Goal: Information Seeking & Learning: Learn about a topic

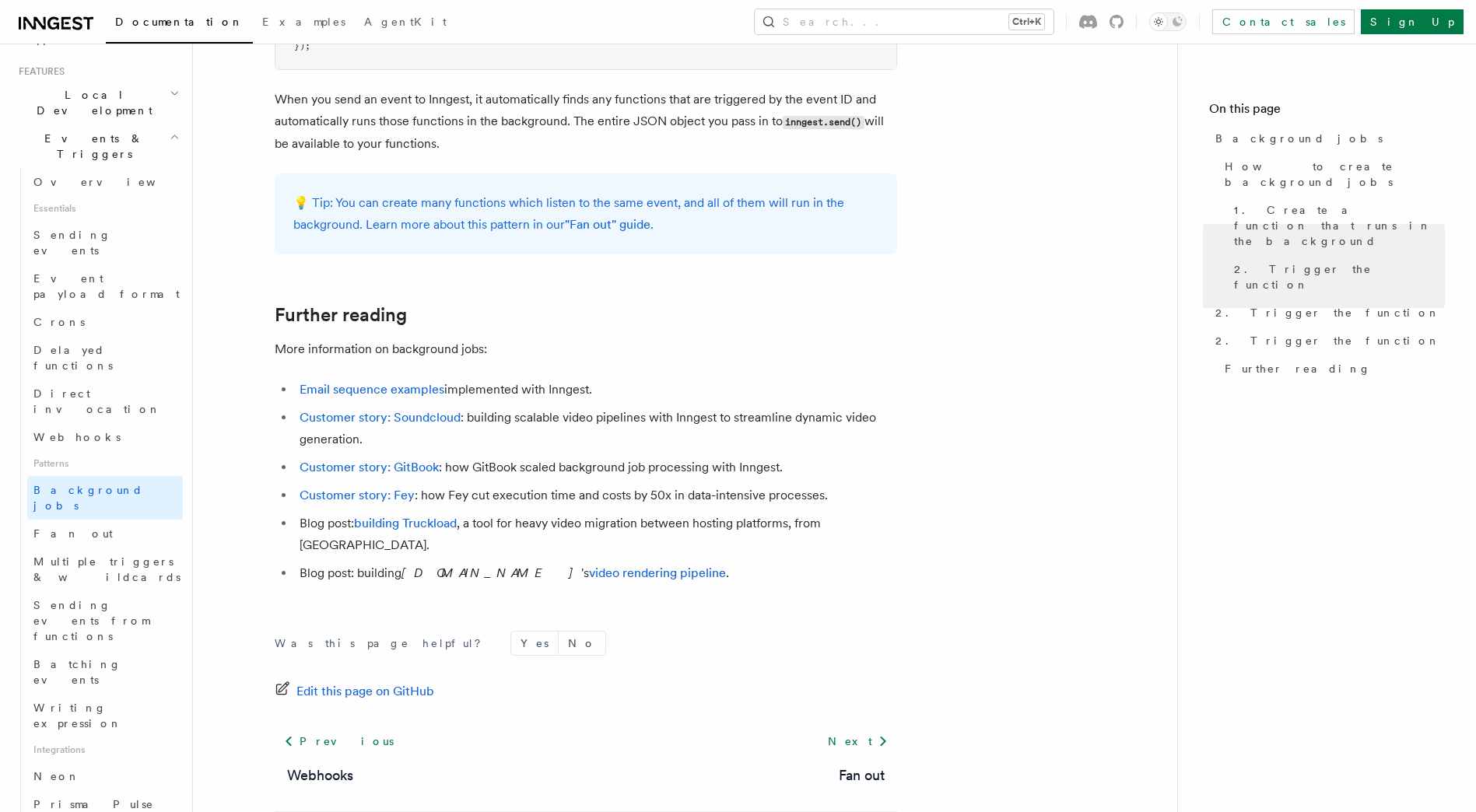
scroll to position [1228, 0]
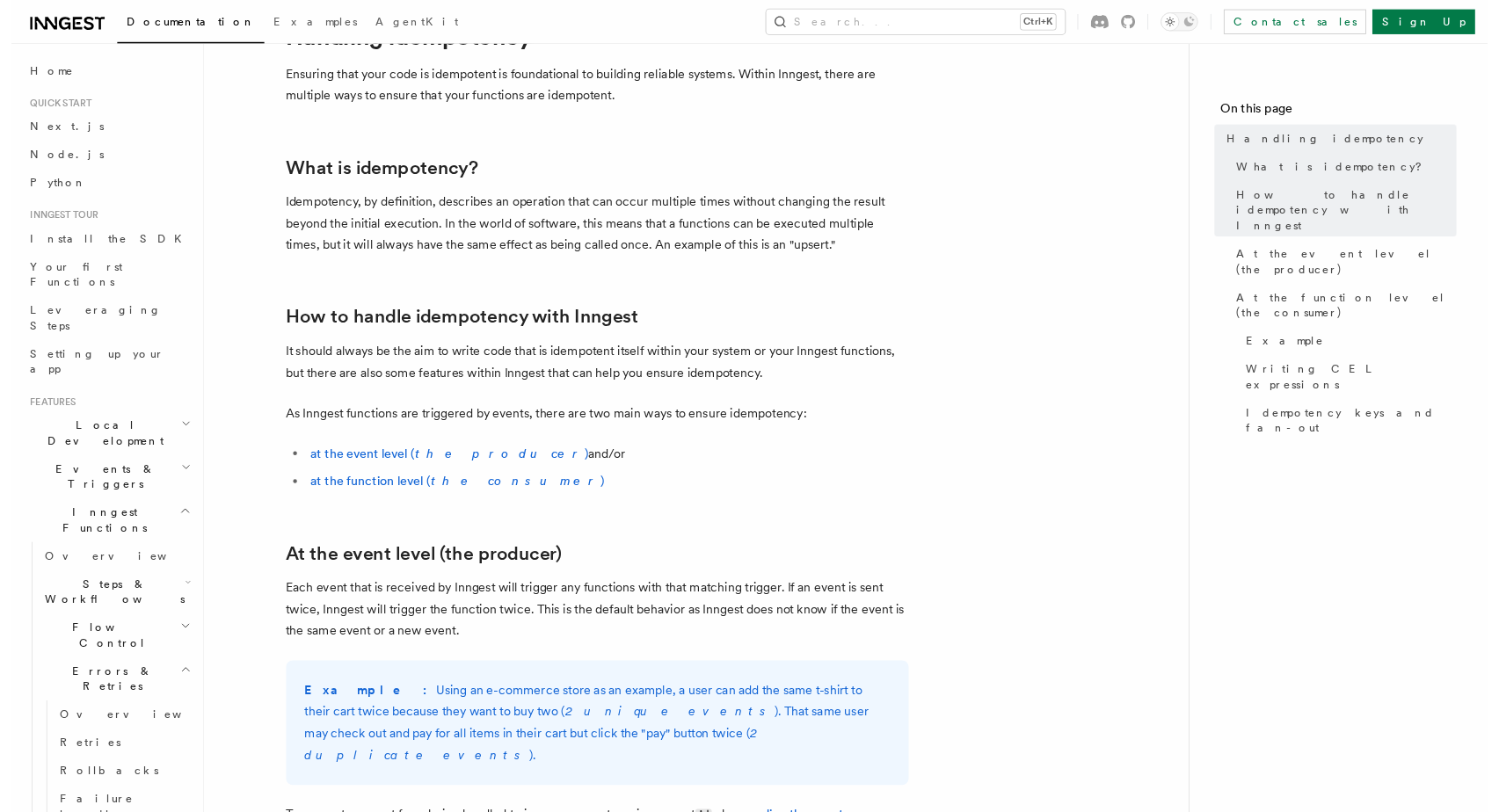
scroll to position [155, 0]
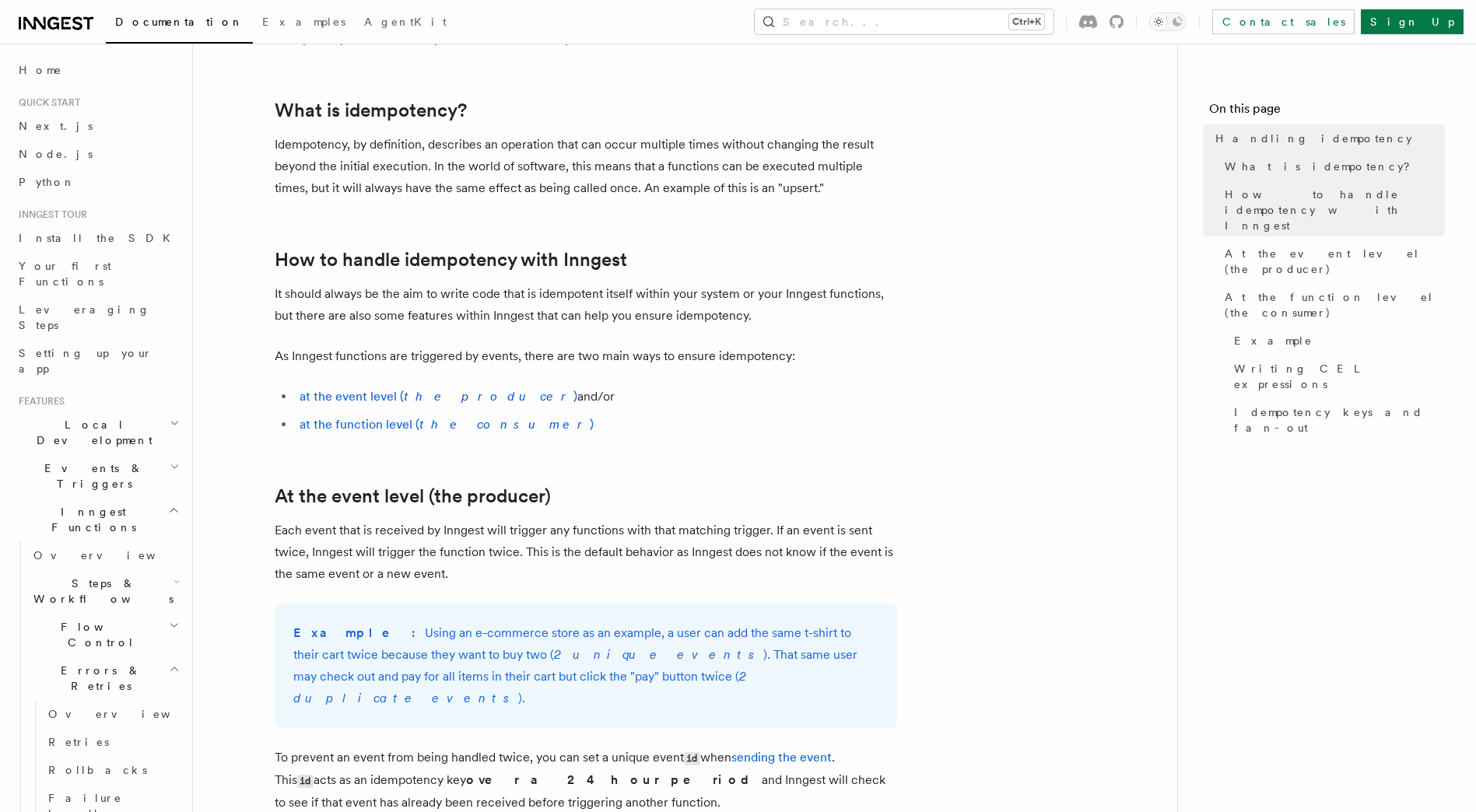
click at [602, 785] on p "To prevent an event from being handled twice, you can set a unique event id whe…" at bounding box center [585, 780] width 623 height 67
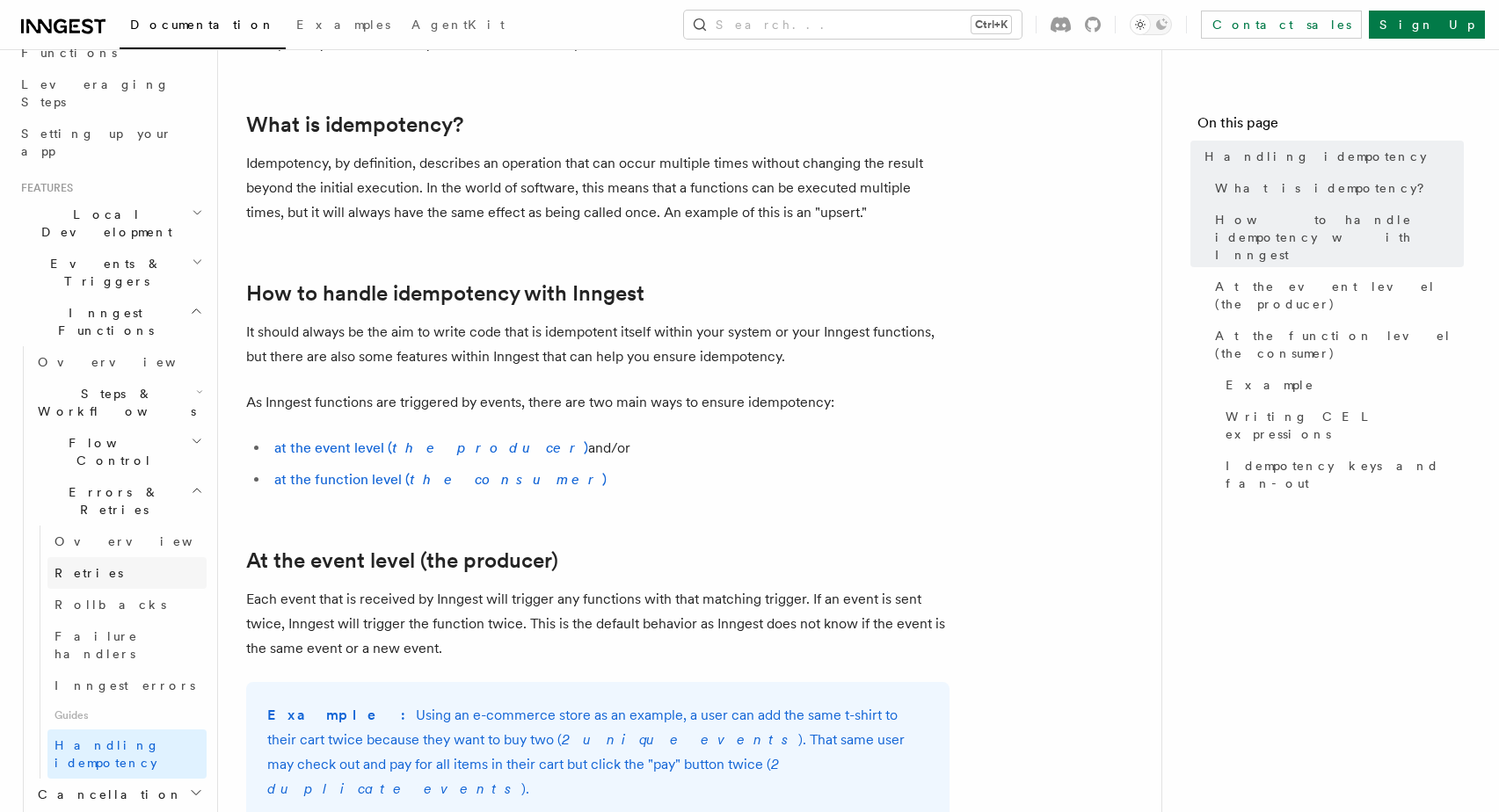
scroll to position [268, 0]
click at [115, 627] on span "Failure handlers" at bounding box center [97, 642] width 84 height 32
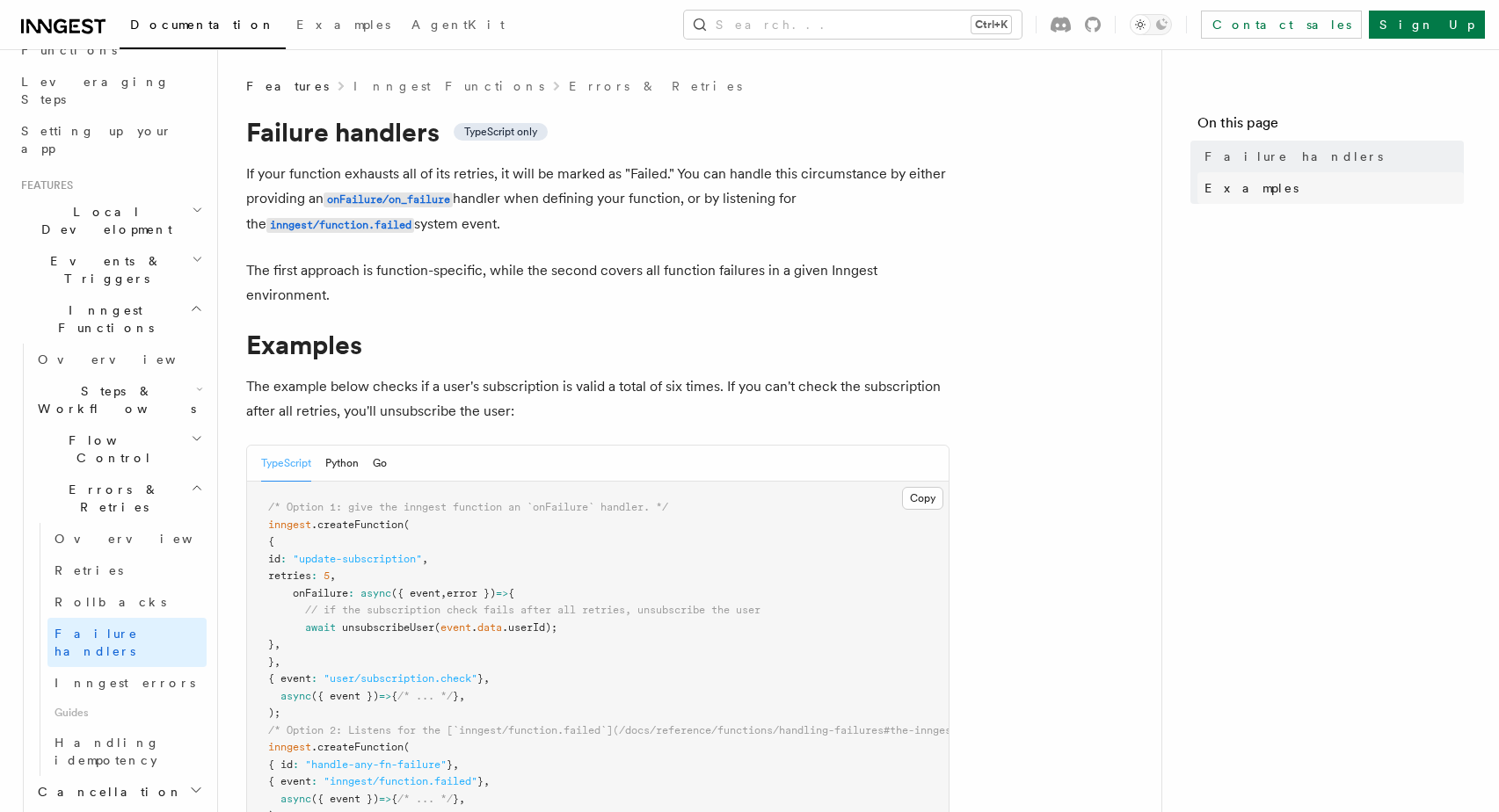
click at [1215, 187] on span "Examples" at bounding box center [1251, 188] width 94 height 17
click at [382, 228] on code "inngest/function.failed" at bounding box center [340, 225] width 148 height 15
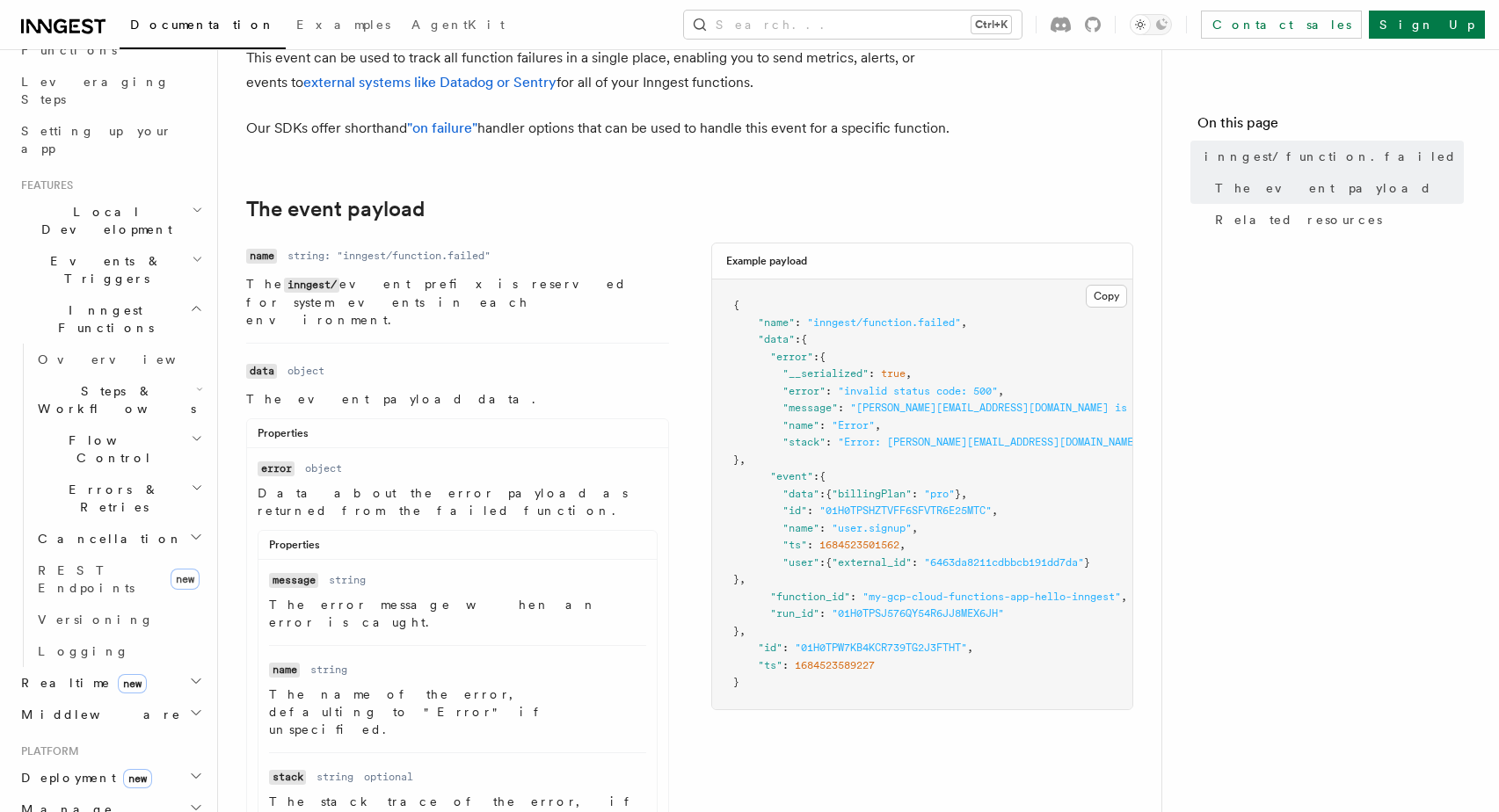
scroll to position [179, 0]
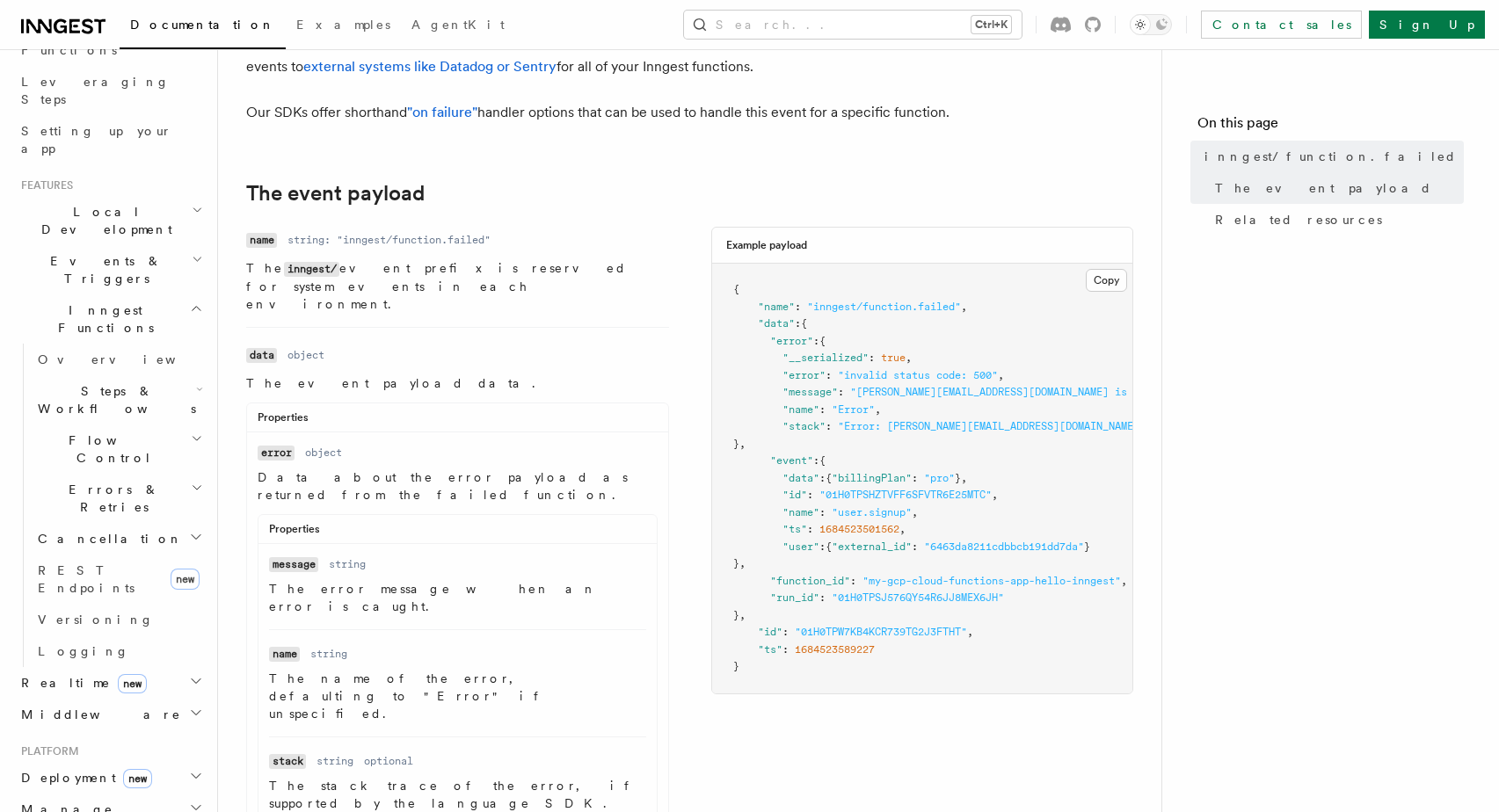
click at [1044, 579] on pre "{ "name" : "inngest/function.failed" , "data" : { "error" : { "__serialized" : …" at bounding box center [922, 478] width 422 height 430
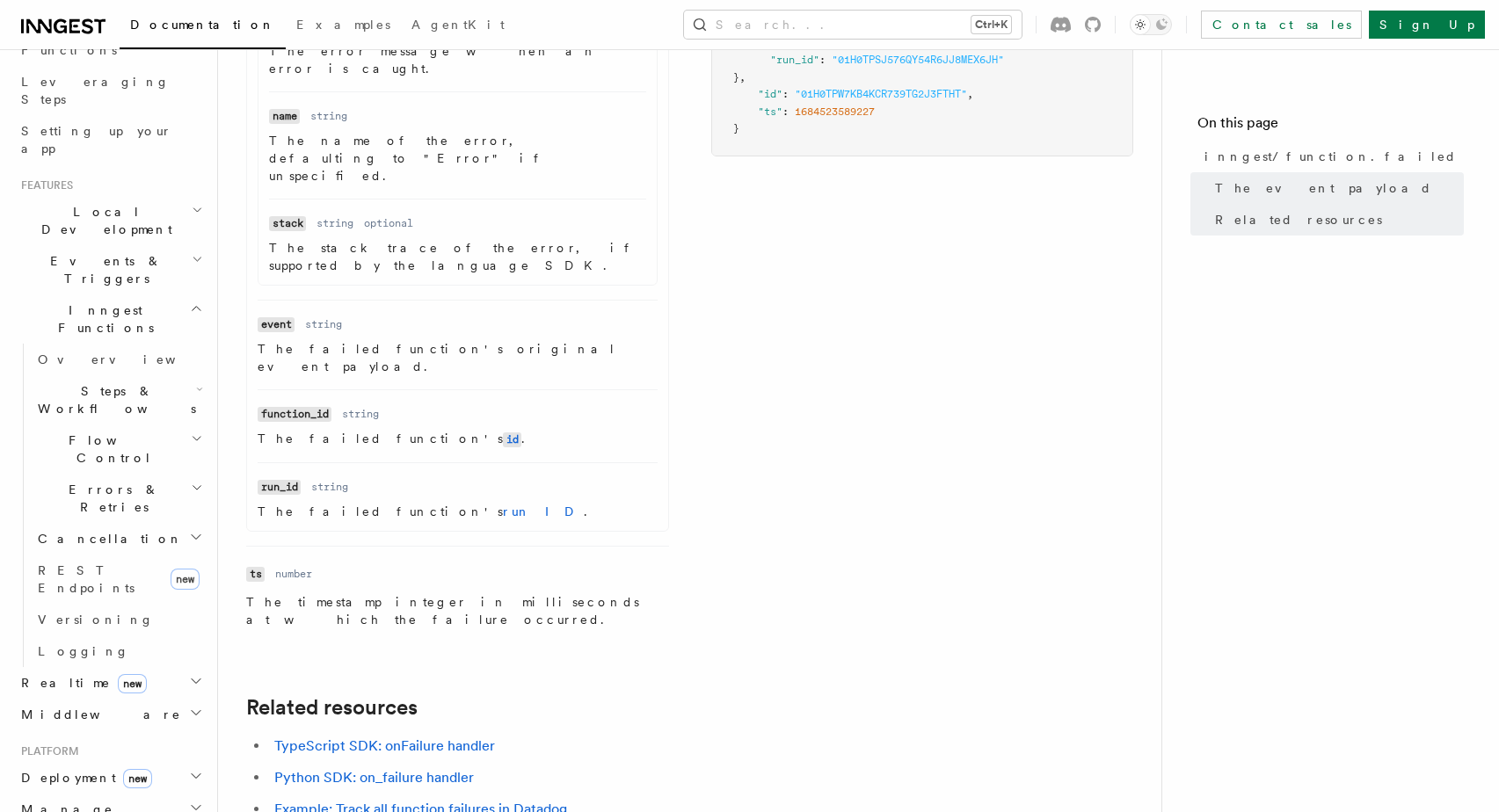
scroll to position [718, 0]
click at [459, 799] on link "Example: Track all function failures in Datadog" at bounding box center [421, 807] width 293 height 16
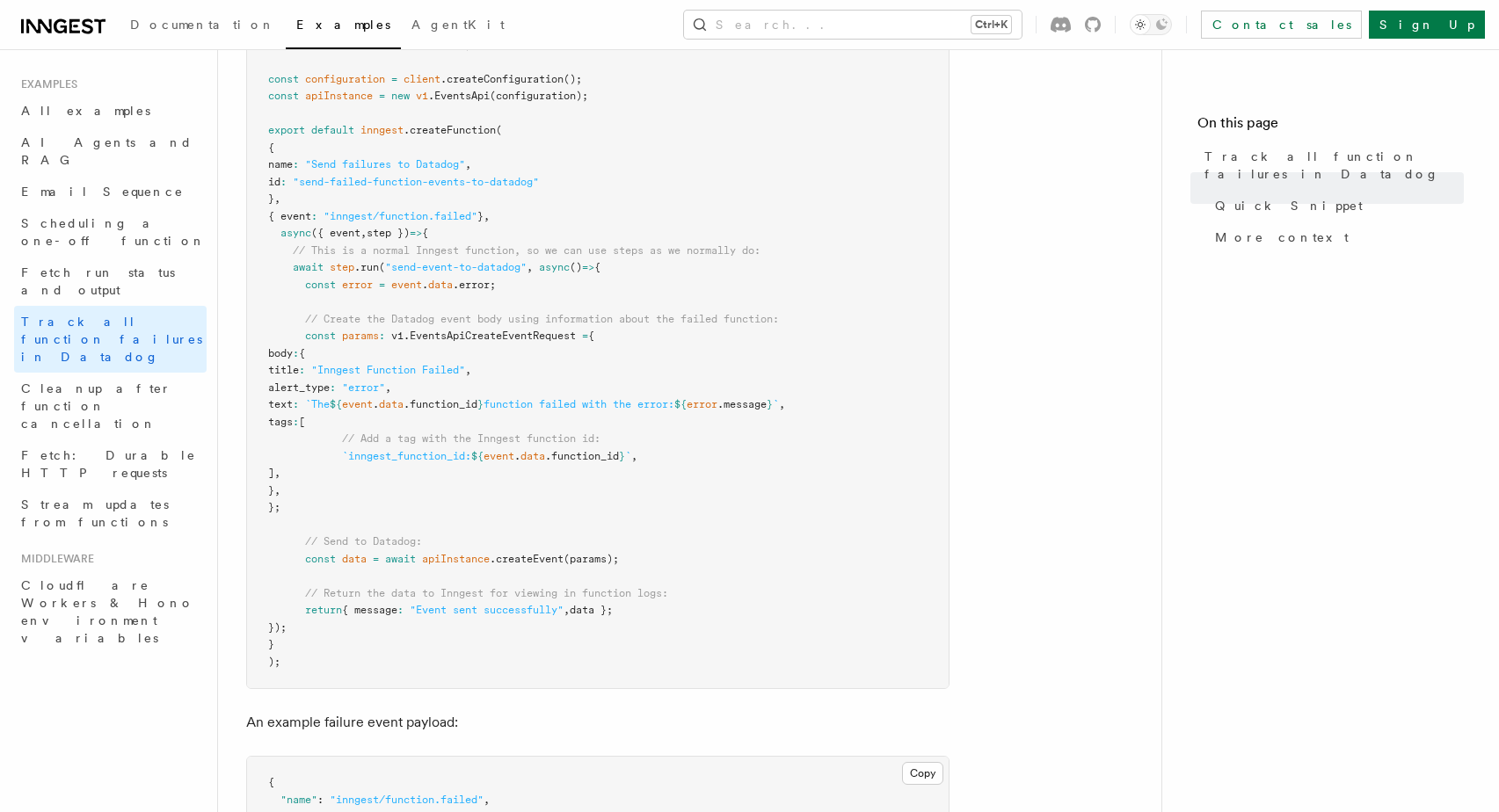
scroll to position [468, 0]
click at [1122, 496] on article "Examples Track all function failures in Datadog Your functions may fail from ti…" at bounding box center [690, 768] width 887 height 2318
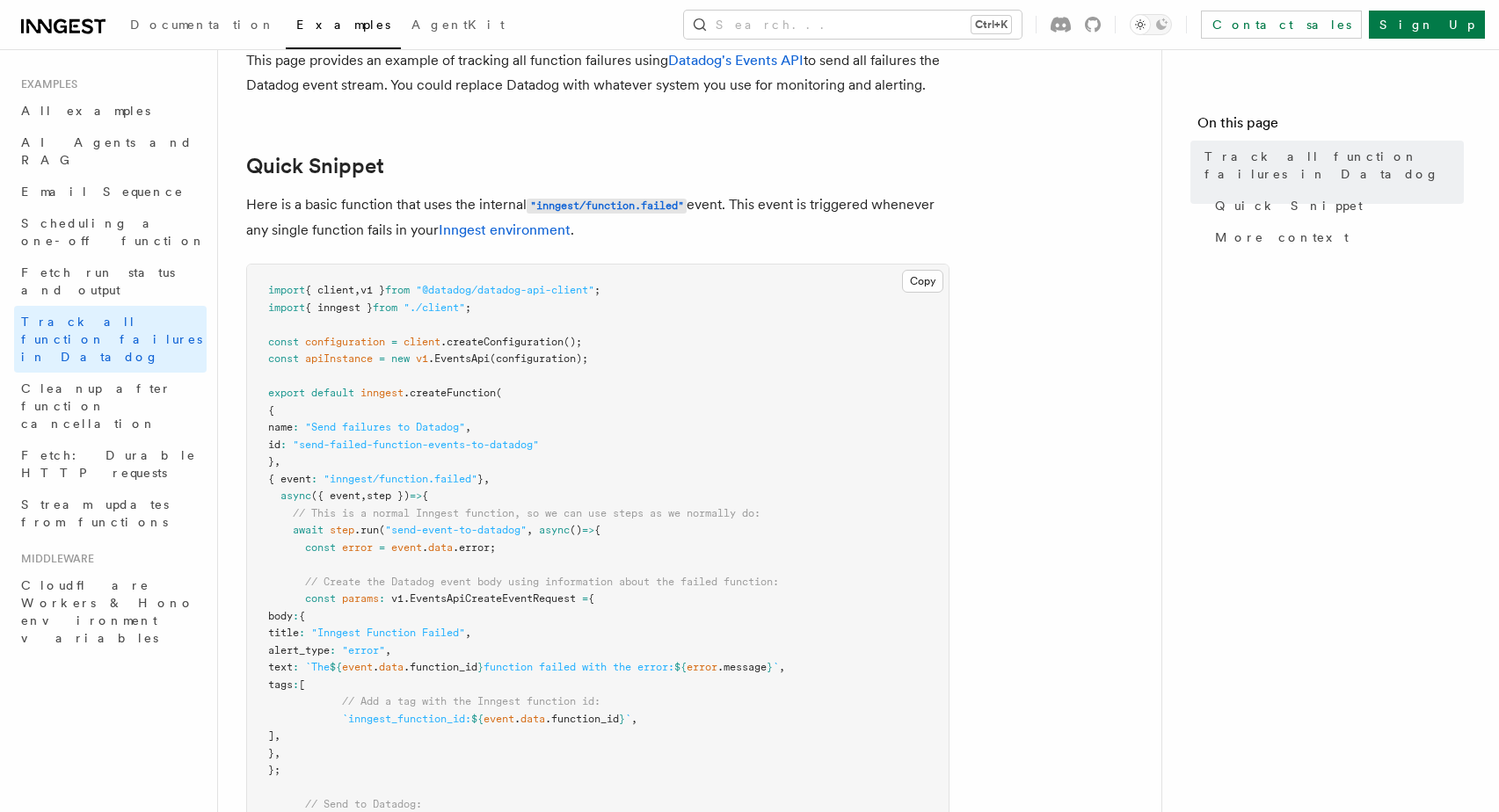
scroll to position [210, 0]
click at [493, 717] on span "event" at bounding box center [499, 717] width 31 height 12
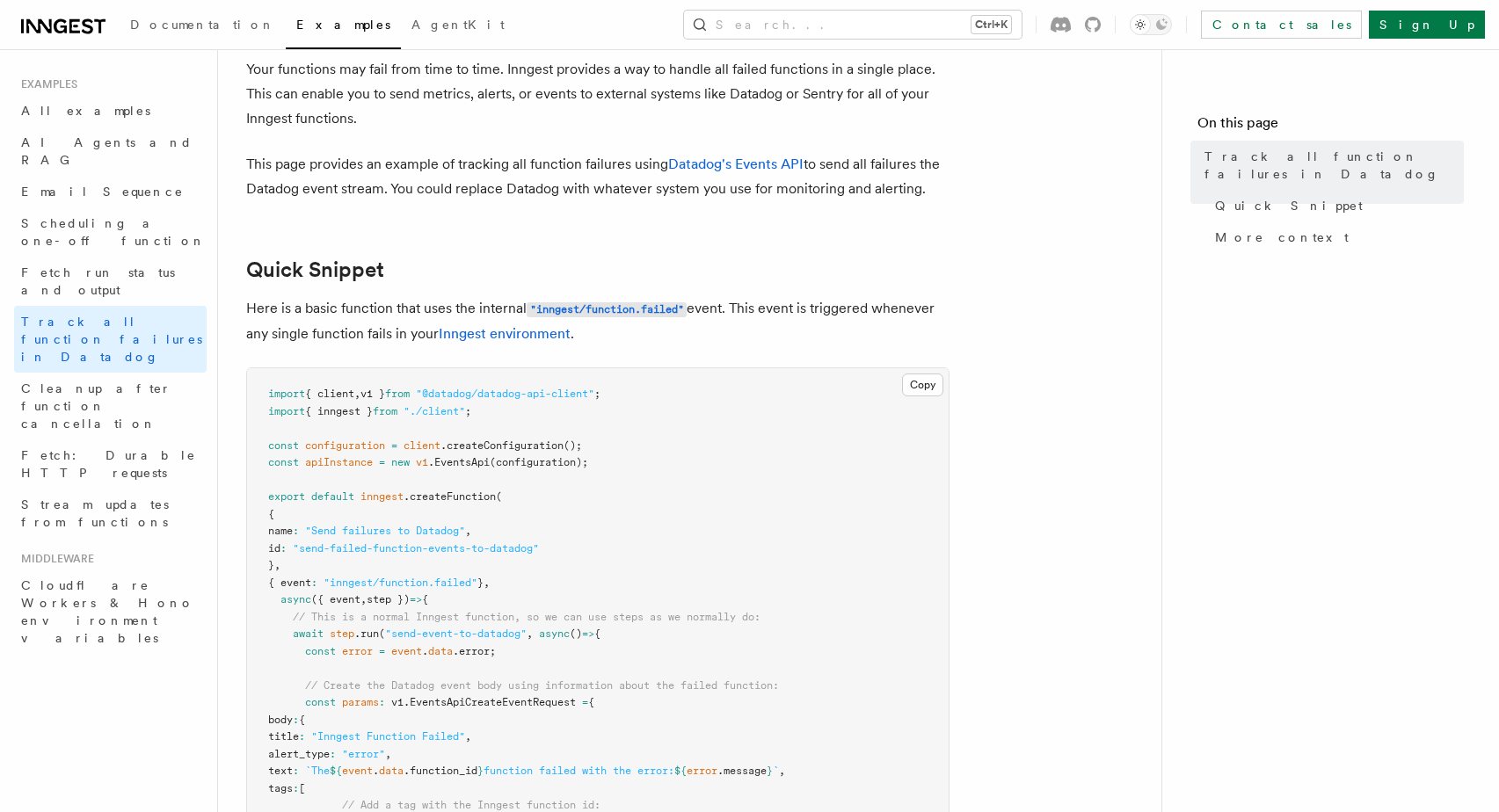
scroll to position [0, 0]
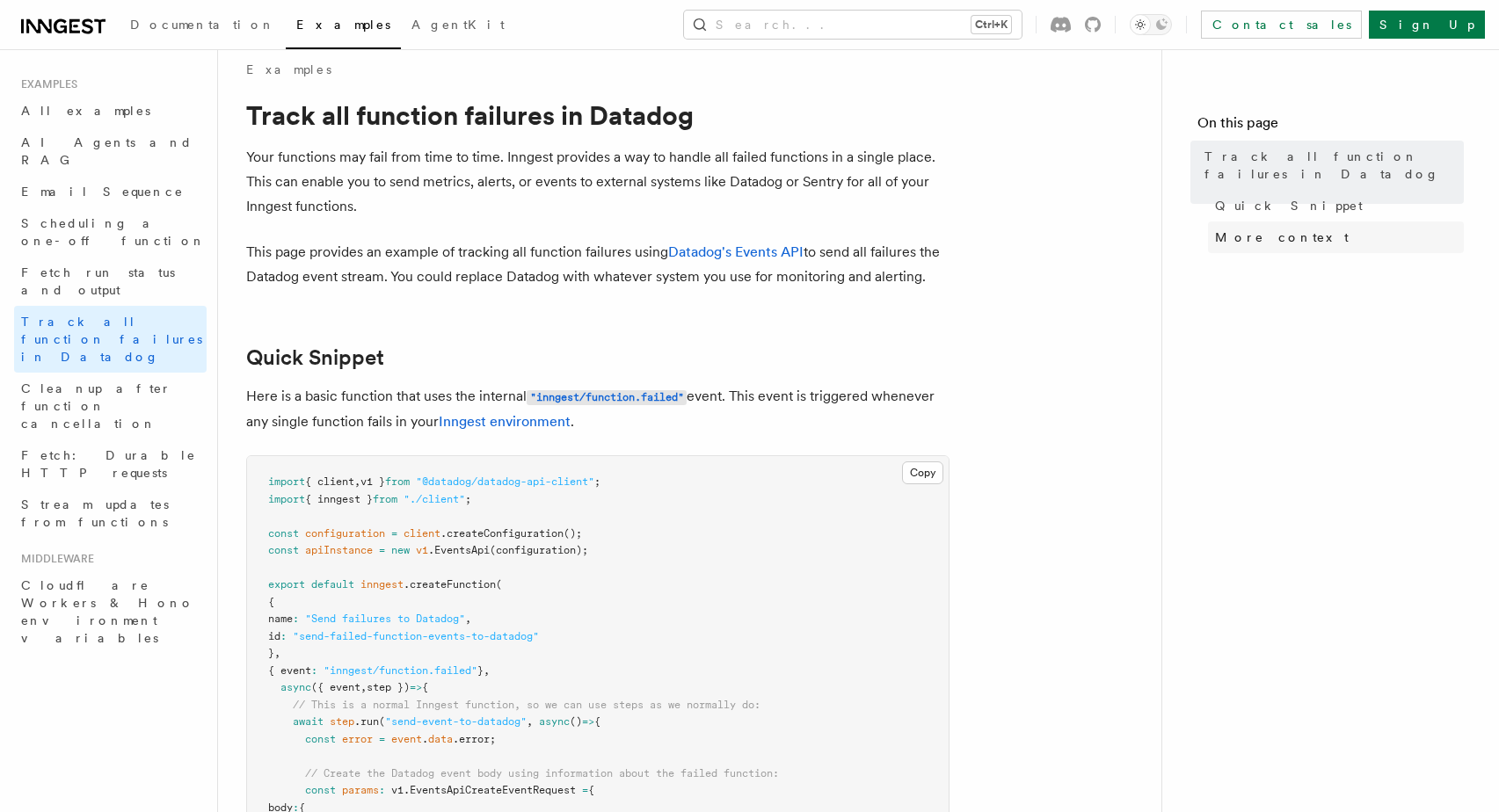
click at [1240, 229] on span "More context" at bounding box center [1282, 237] width 133 height 17
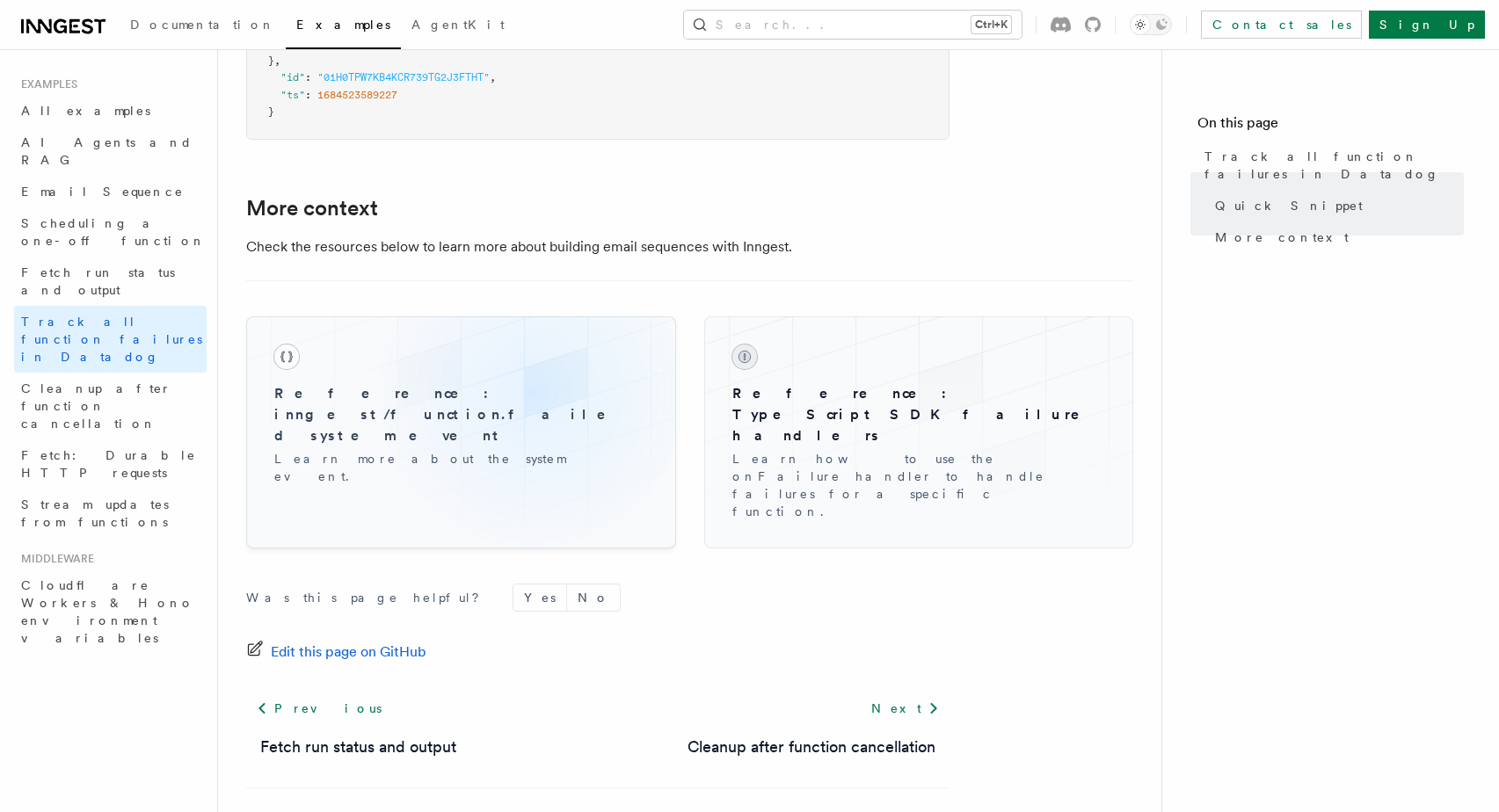
click at [532, 405] on h3 "Reference: inngest/function.failed system event" at bounding box center [462, 414] width 374 height 63
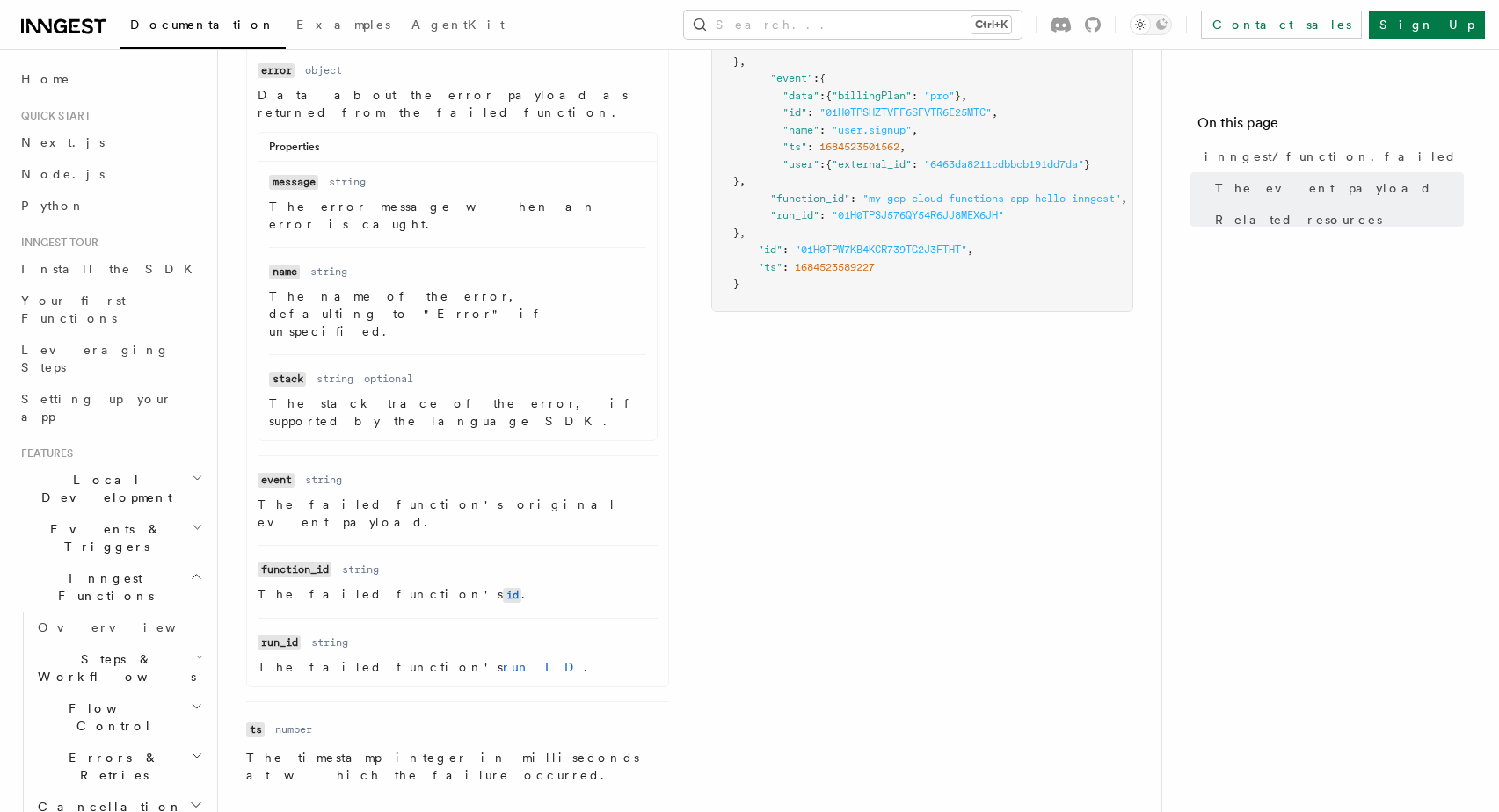
scroll to position [725, 0]
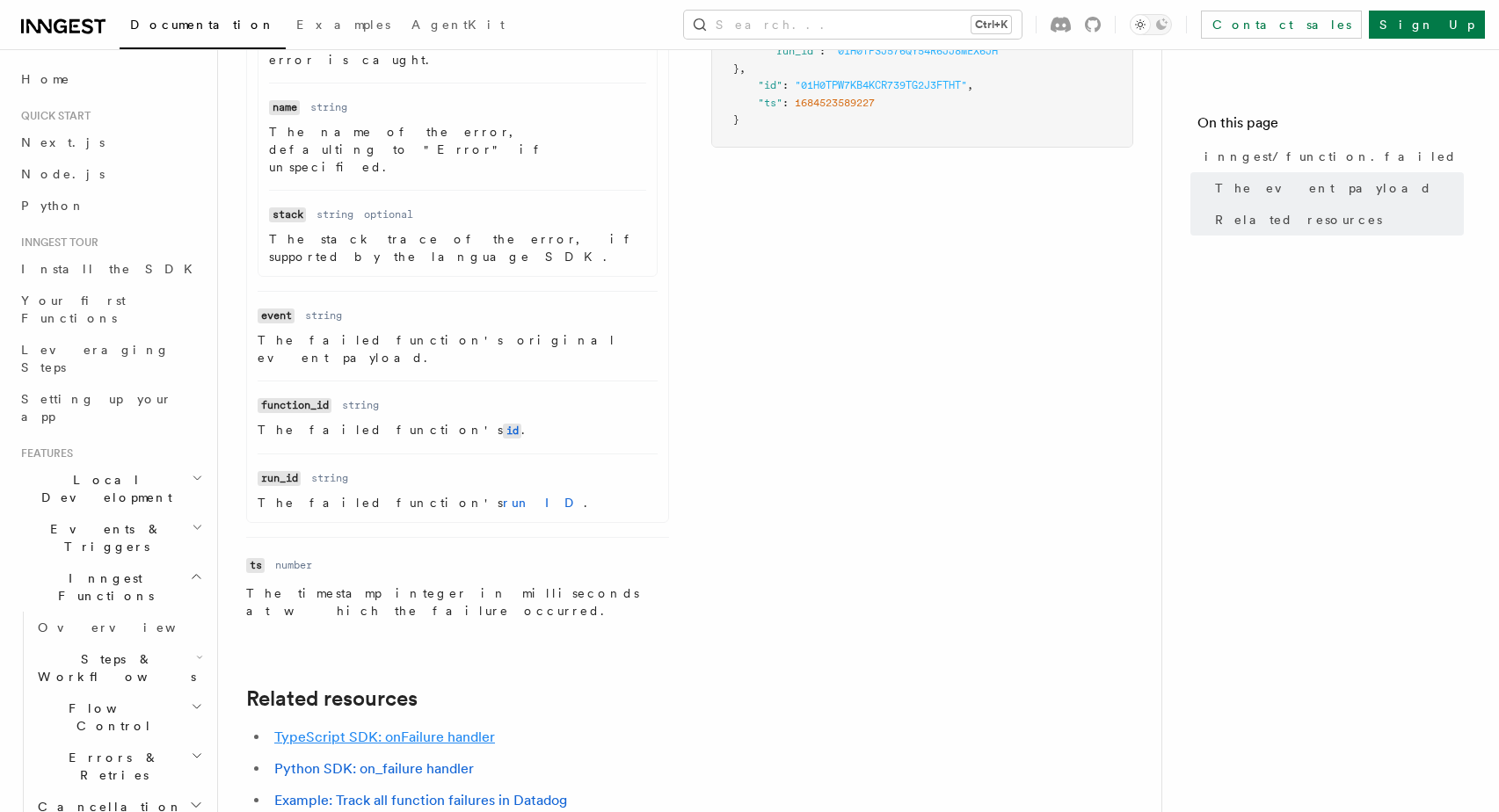
click at [448, 729] on link "TypeScript SDK: onFailure handler" at bounding box center [385, 737] width 221 height 16
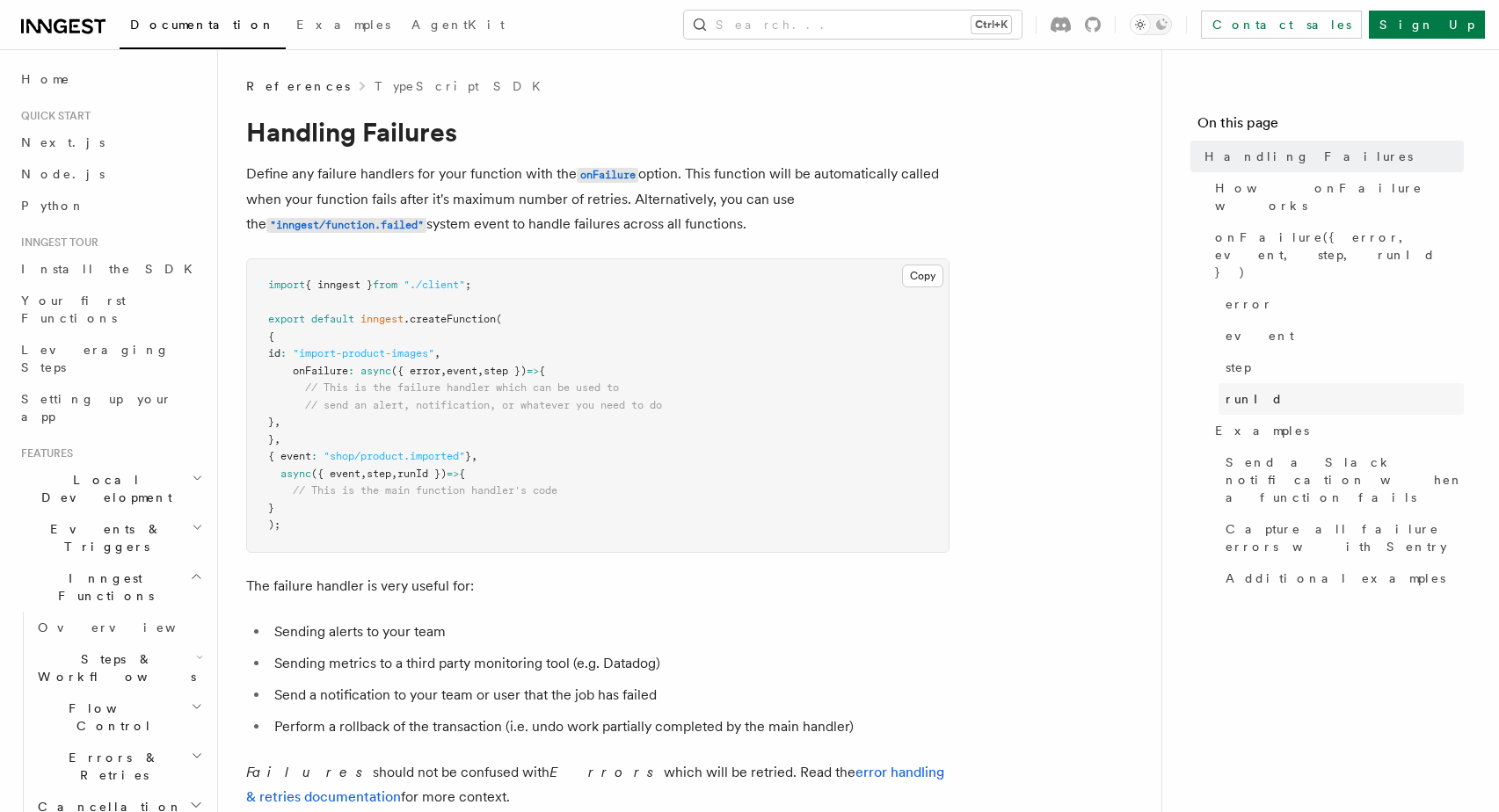
click at [1234, 390] on span "runId" at bounding box center [1254, 399] width 58 height 17
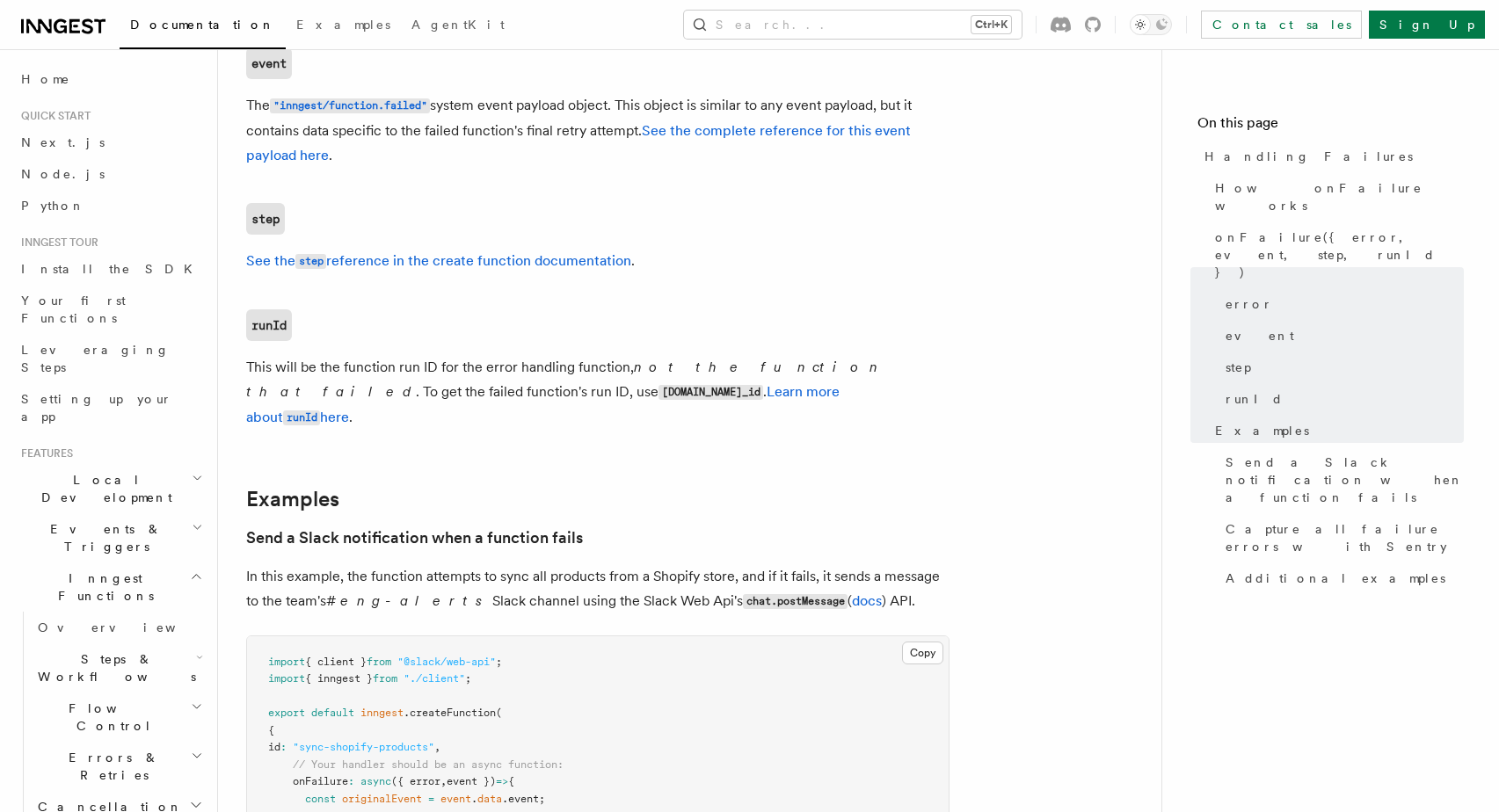
scroll to position [1528, 0]
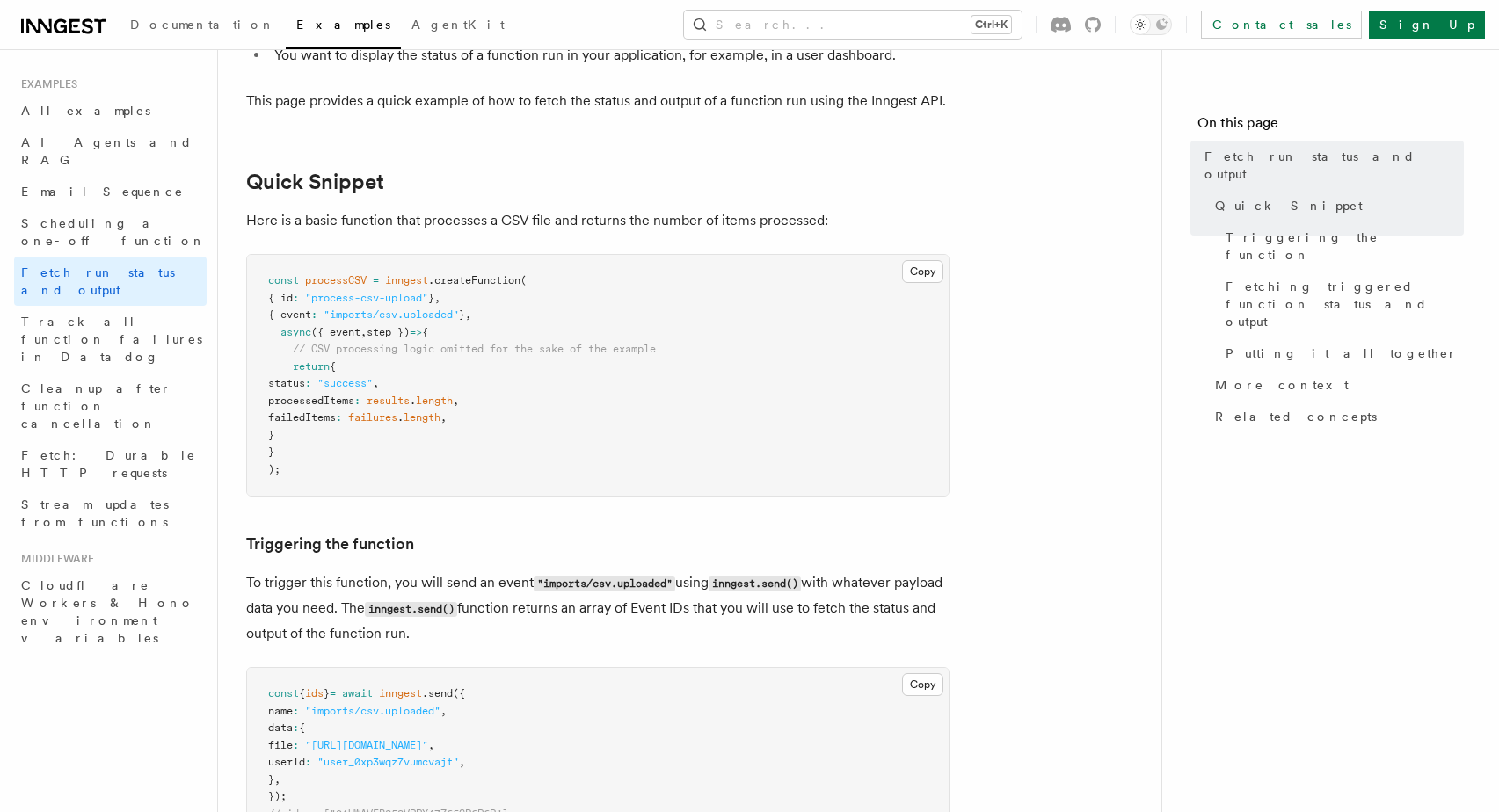
scroll to position [195, 0]
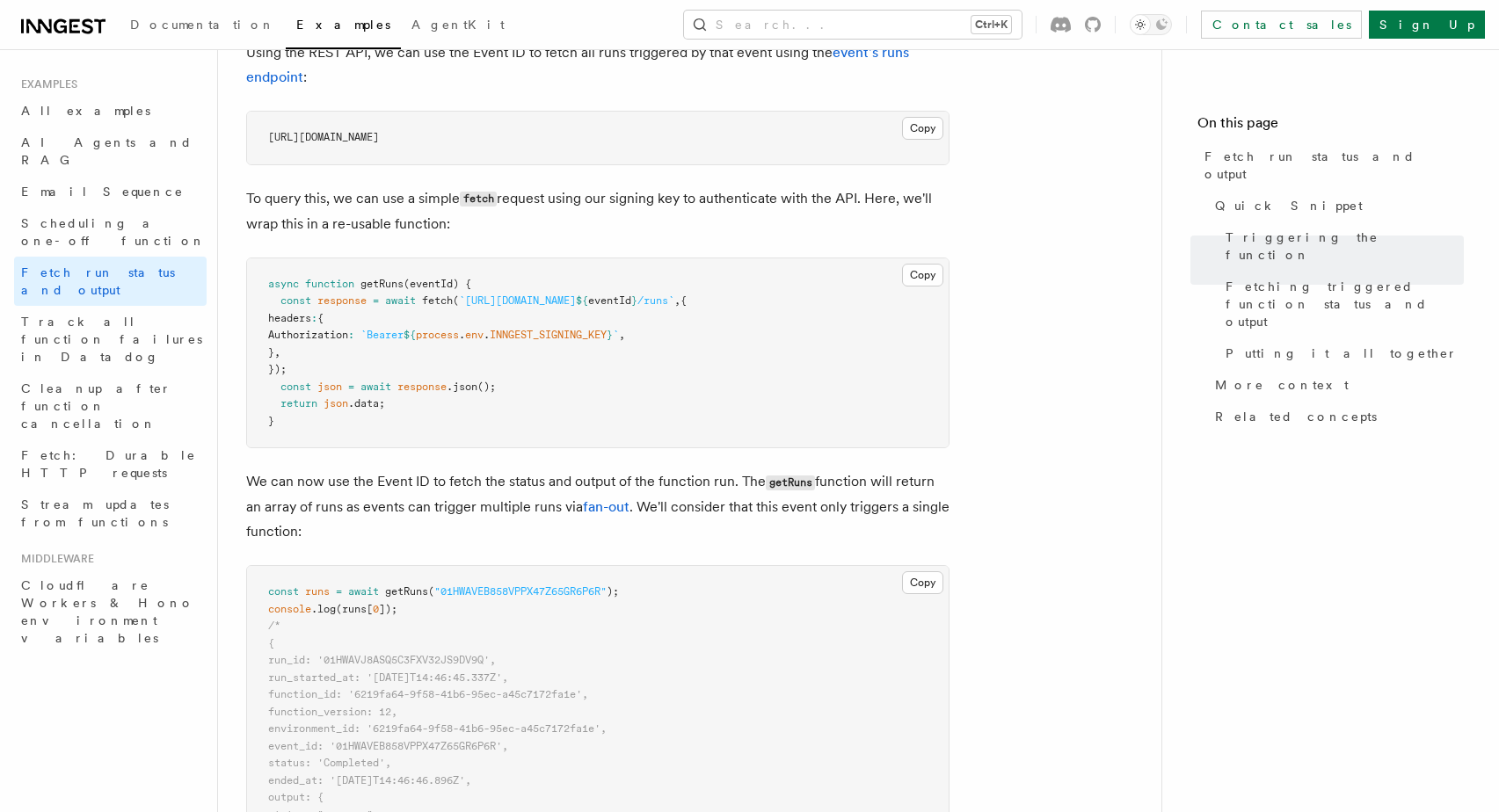
scroll to position [1074, 0]
click at [357, 485] on p "We can now use the Event ID to fetch the status and output of the function run.…" at bounding box center [598, 505] width 703 height 75
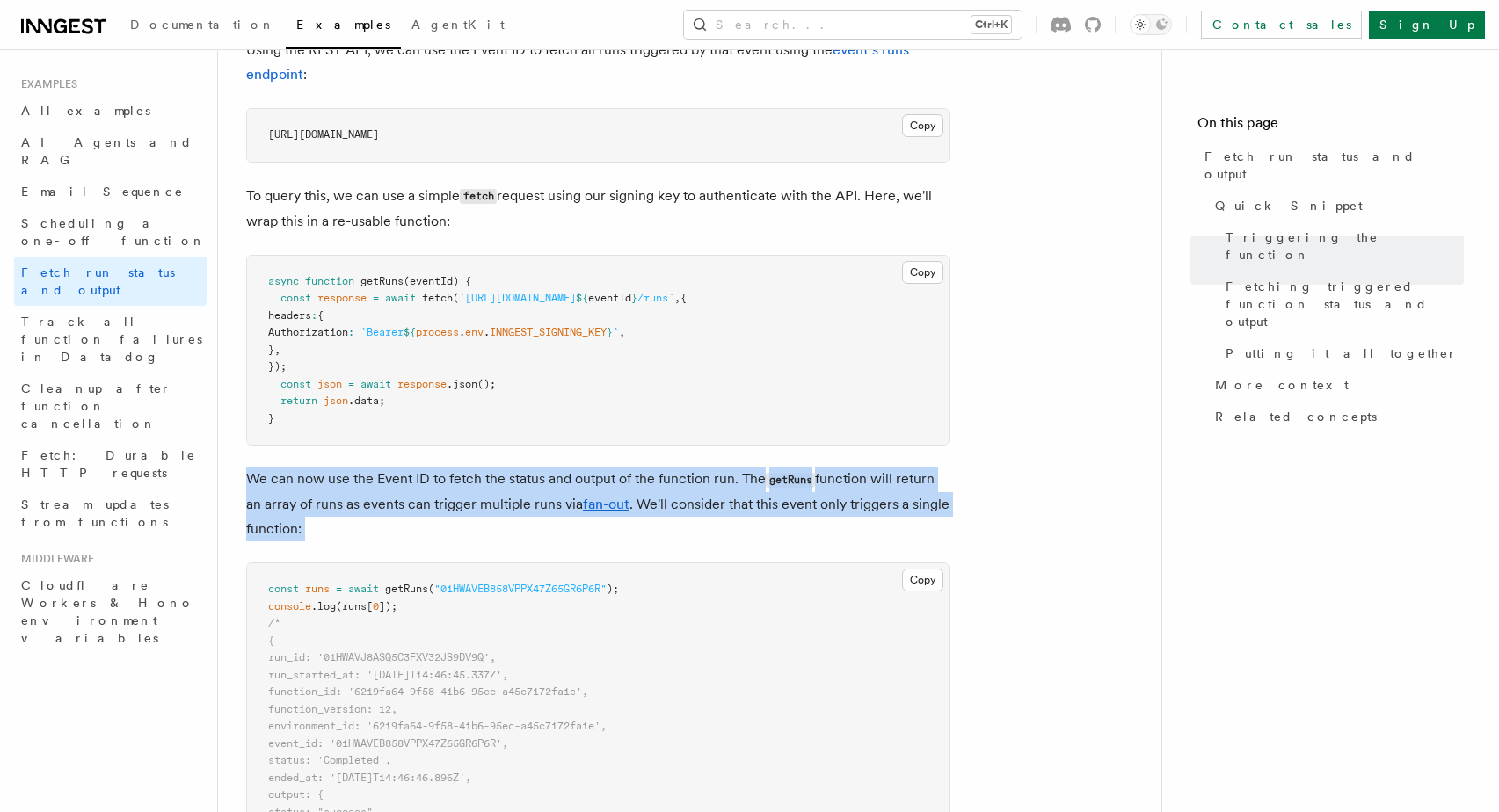
click at [357, 485] on p "We can now use the Event ID to fetch the status and output of the function run.…" at bounding box center [598, 505] width 703 height 75
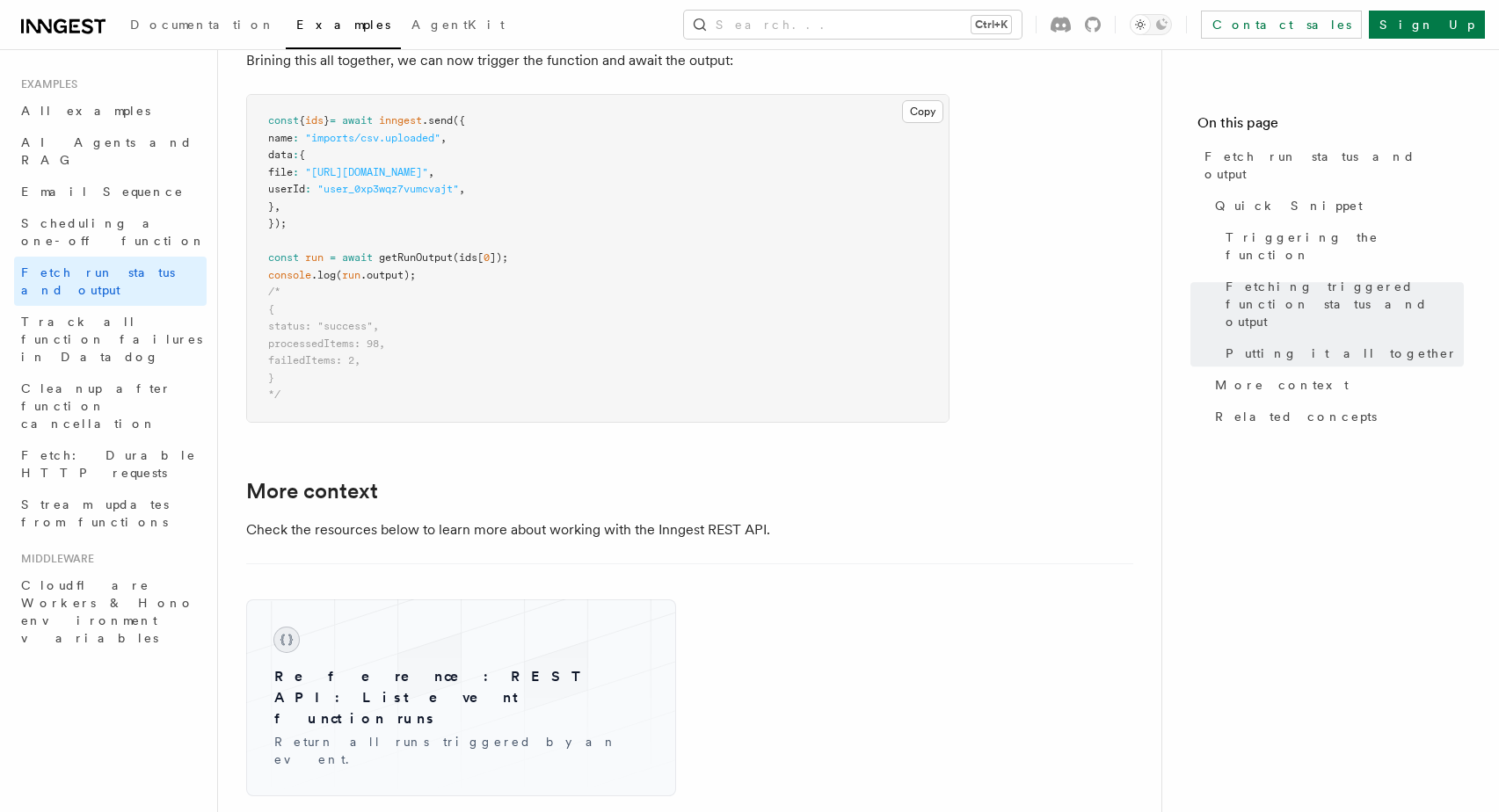
scroll to position [2345, 0]
click at [642, 416] on pre "const { ids } = await inngest .send ({ name : "imports/csv.uploaded" , data : {…" at bounding box center [598, 255] width 702 height 327
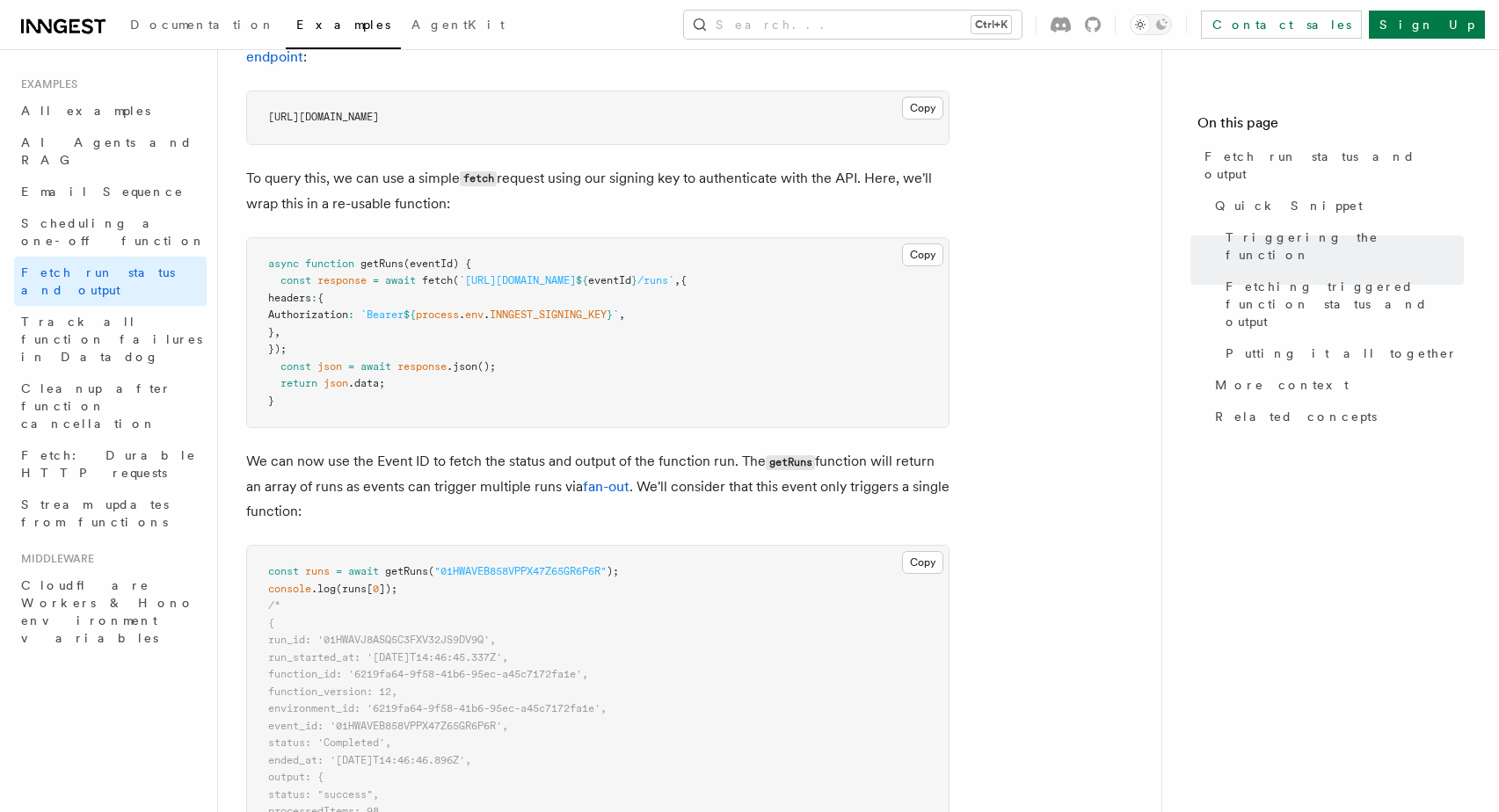
scroll to position [1030, 0]
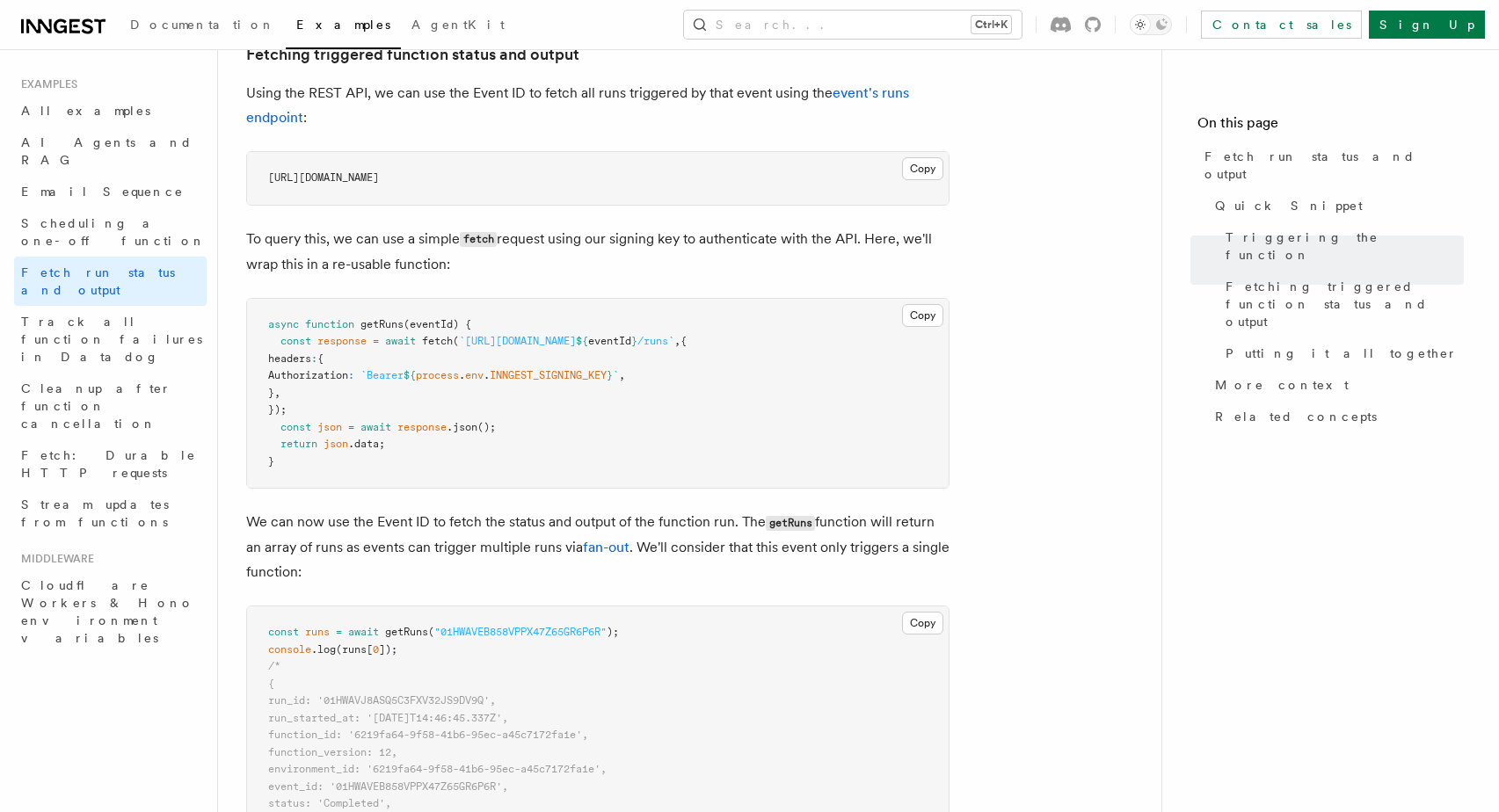
click at [111, 635] on header "Search... Documentation Examples AgentKit Examples All examples AI Agents and R…" at bounding box center [109, 431] width 218 height 763
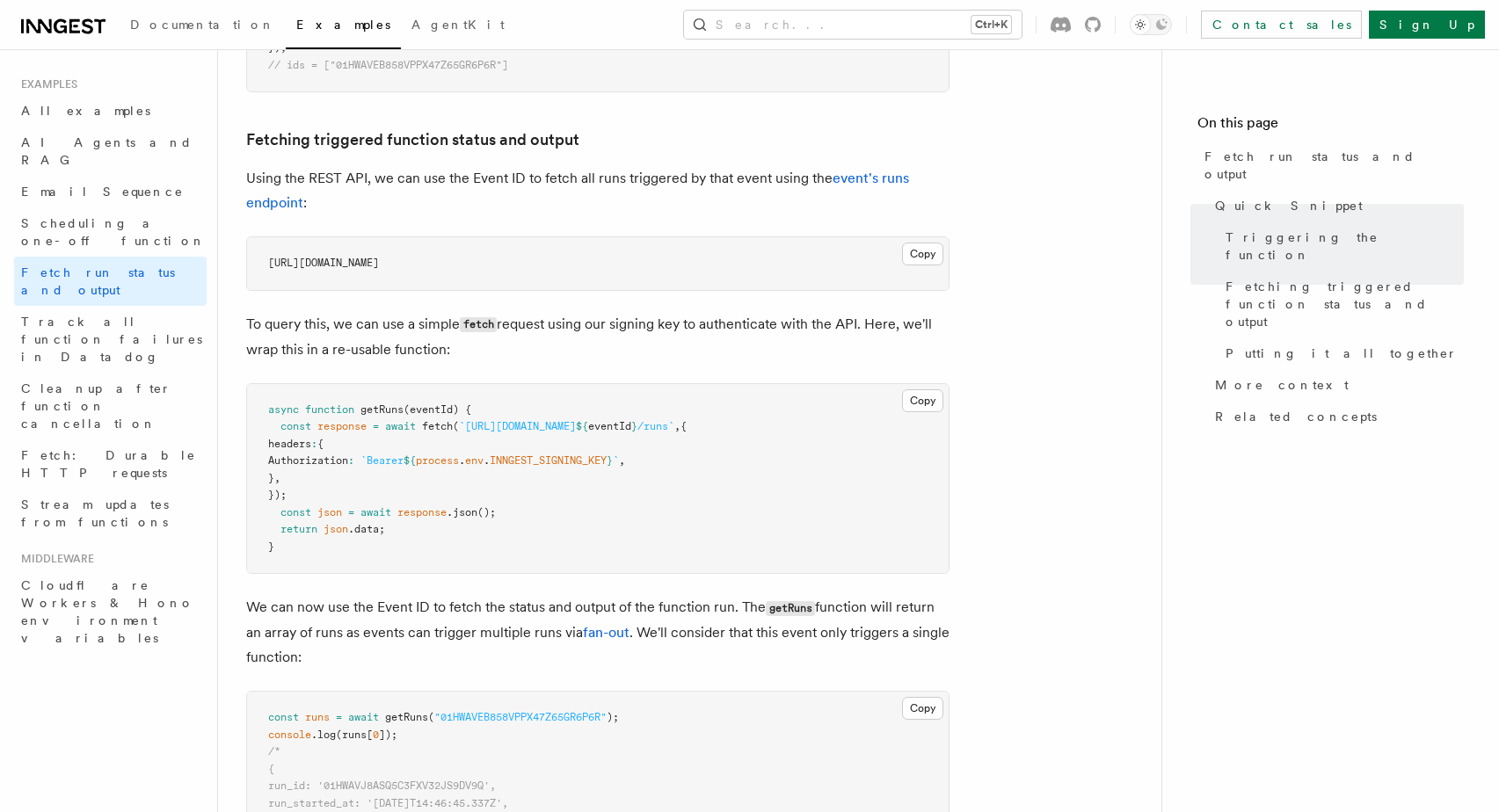
scroll to position [947, 0]
click at [363, 257] on span "https://api.inngest.com/v1/events/01HWAVEB858VPPX47Z65GR6P6R/runs" at bounding box center [323, 260] width 110 height 12
click at [853, 172] on link "event's runs endpoint" at bounding box center [578, 188] width 663 height 41
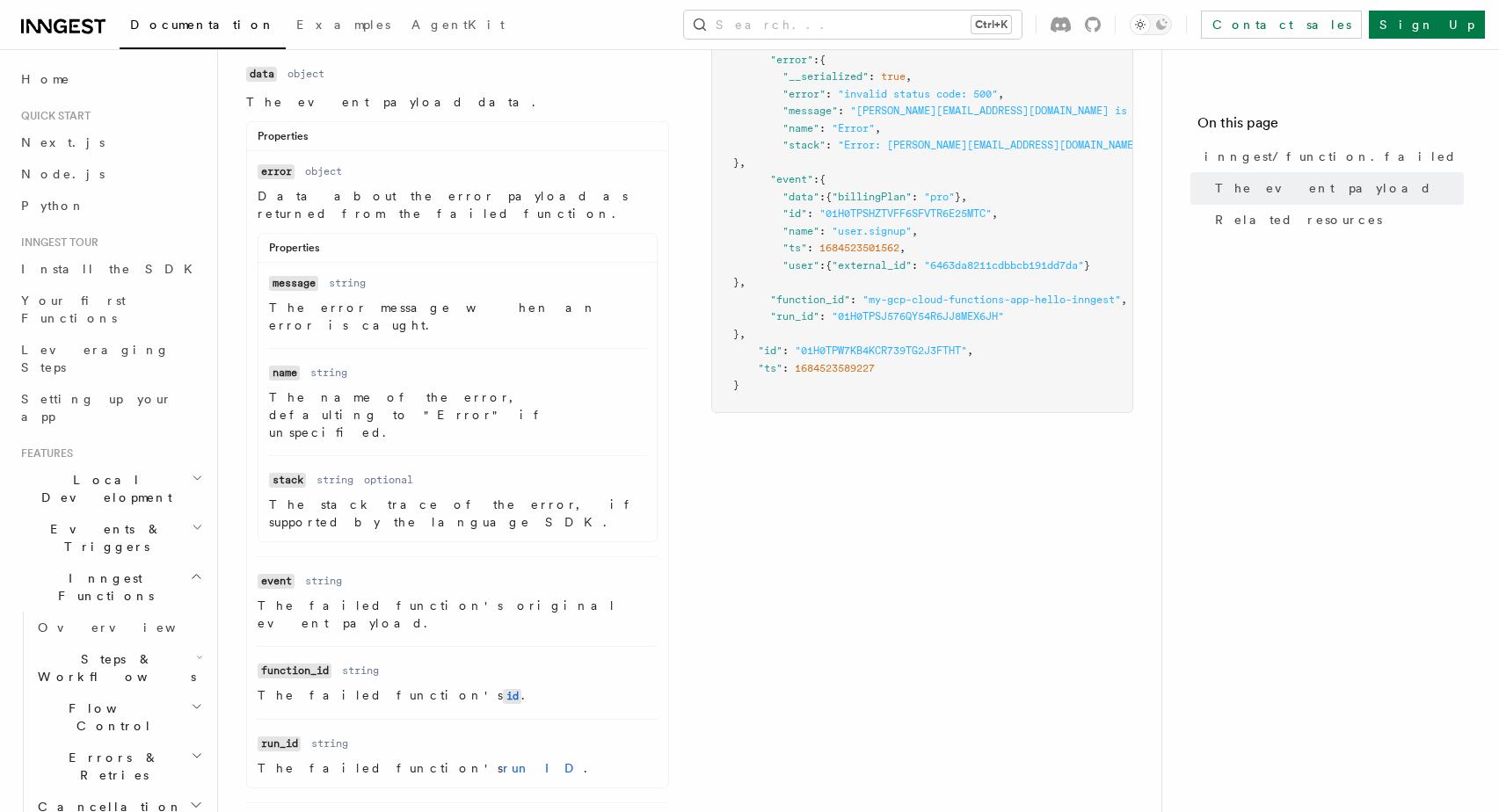
scroll to position [459, 0]
click at [379, 187] on dl "Name error Type object Description Data about the error payload as returned fro…" at bounding box center [457, 352] width 400 height 380
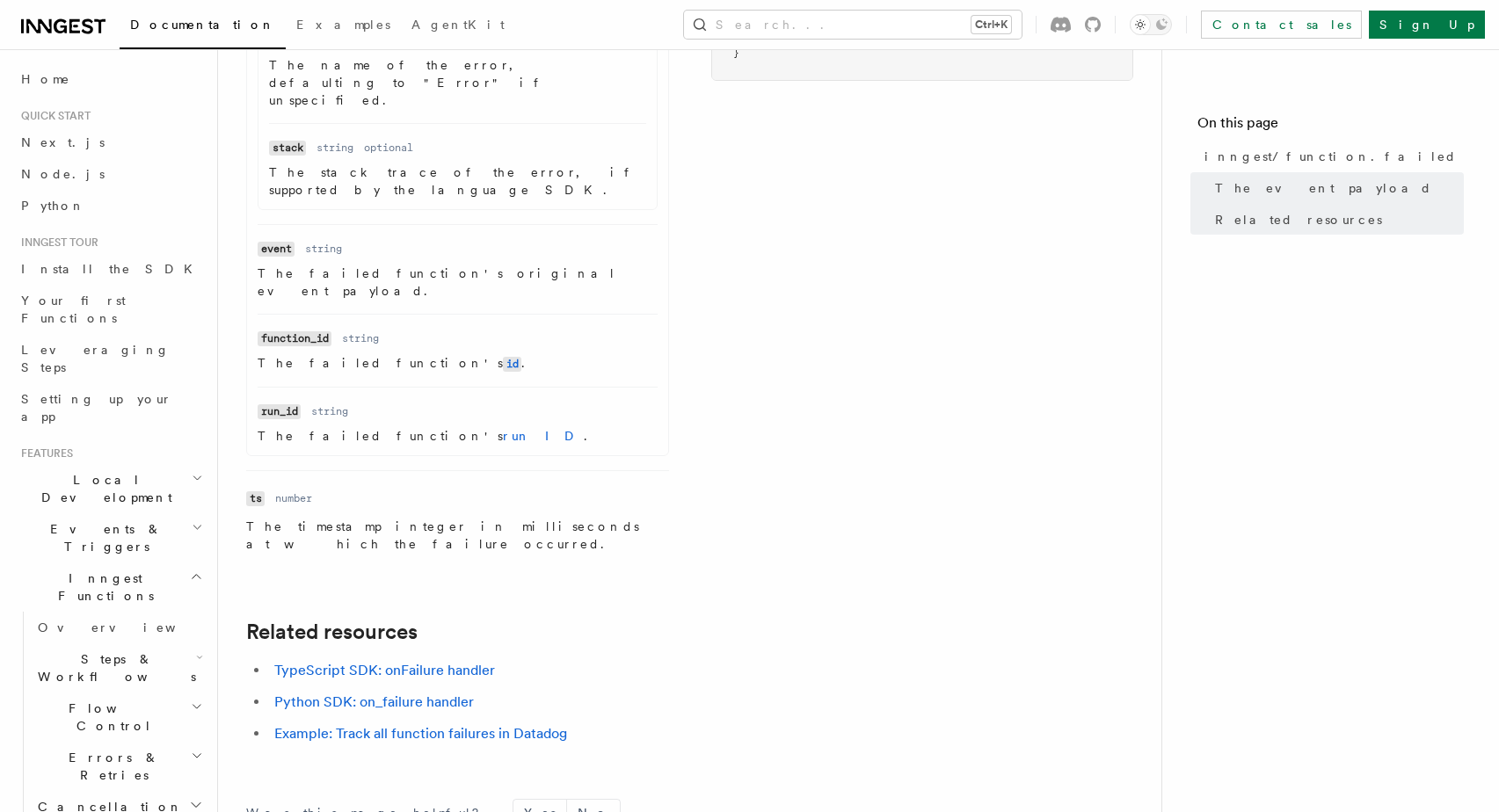
scroll to position [848, 0]
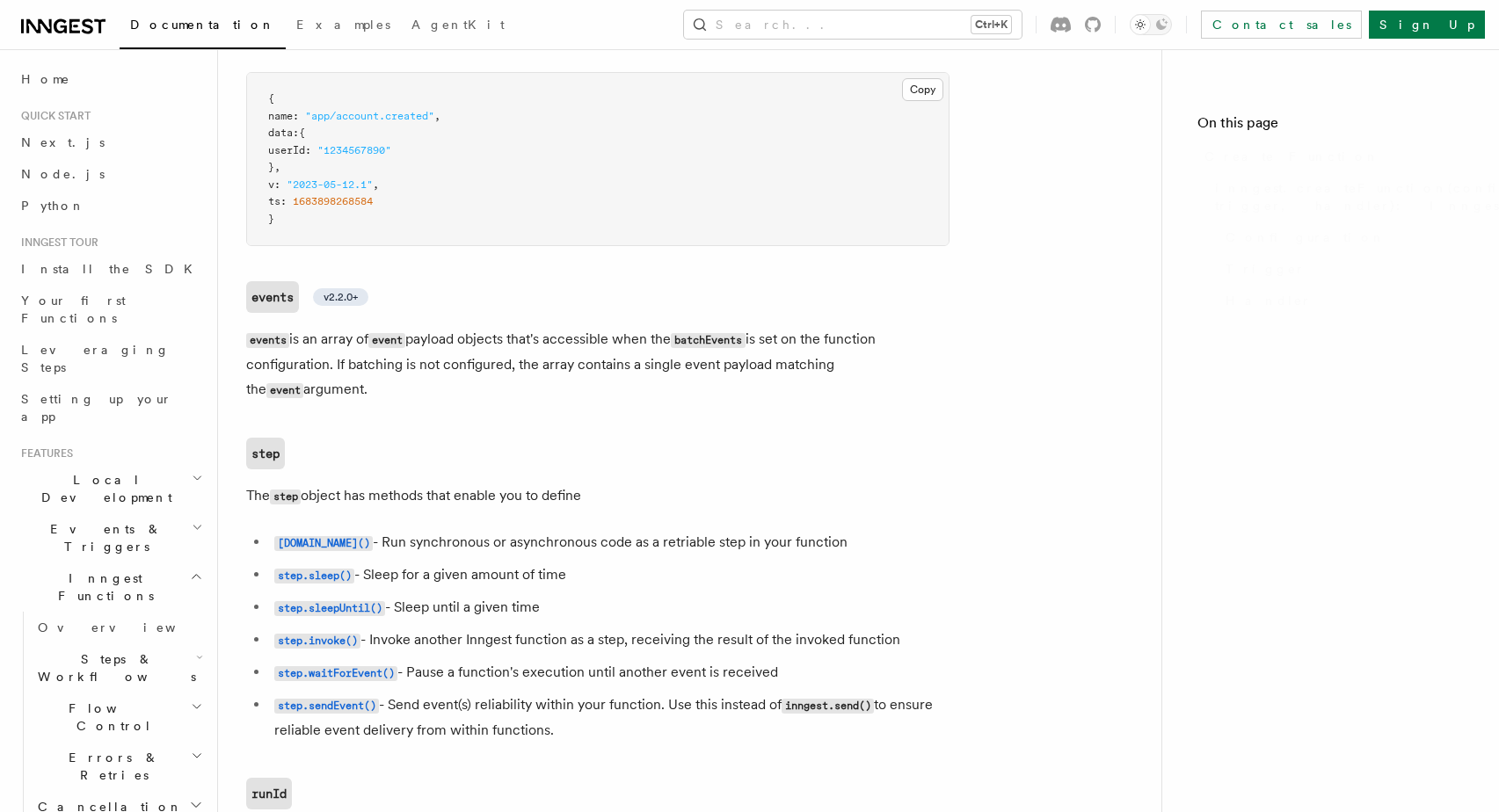
scroll to position [3528, 0]
